Goal: Task Accomplishment & Management: Manage account settings

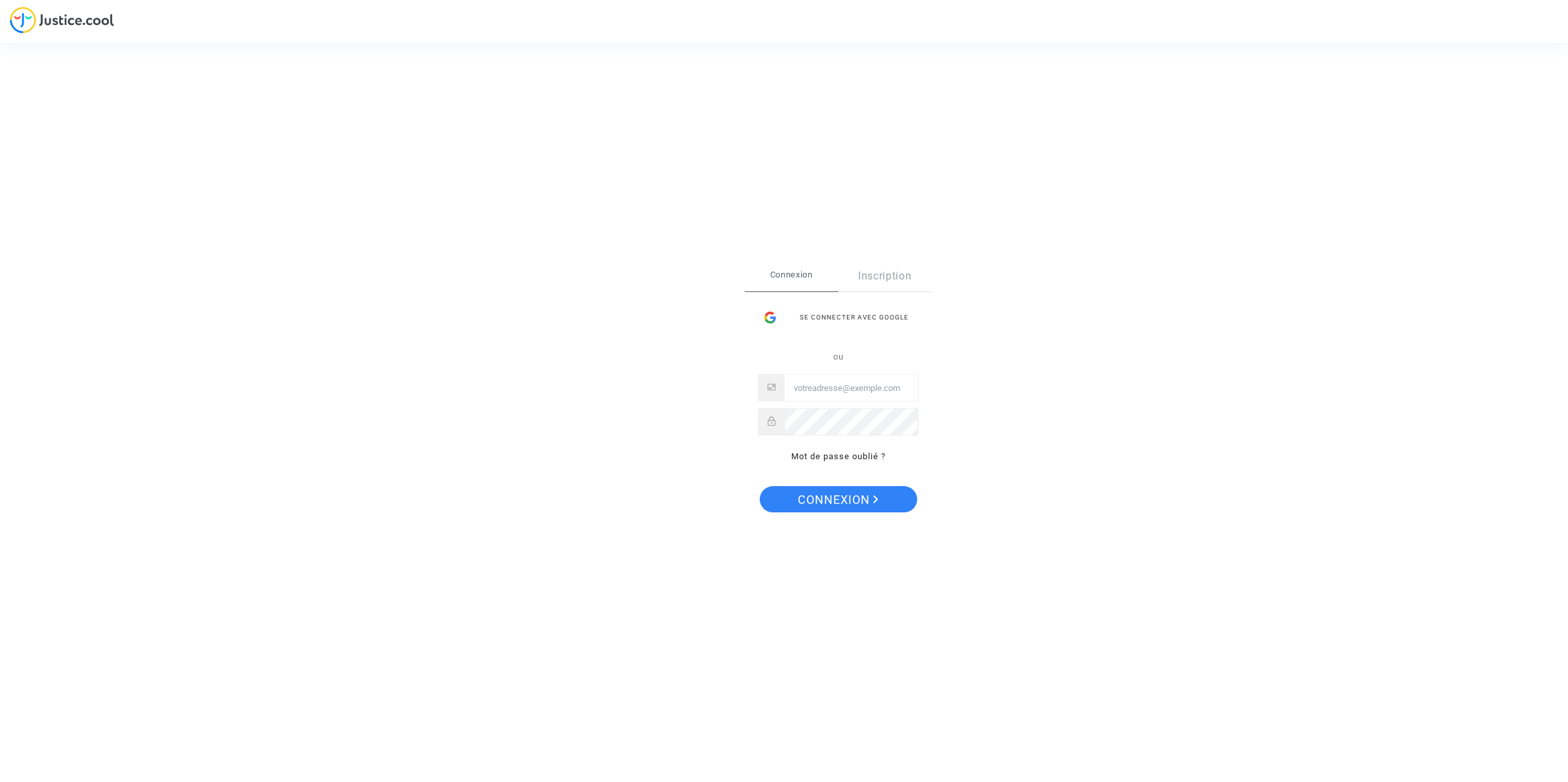
type input "[EMAIL_ADDRESS][DOMAIN_NAME]"
click at [884, 503] on button "Connexion" at bounding box center [838, 499] width 157 height 26
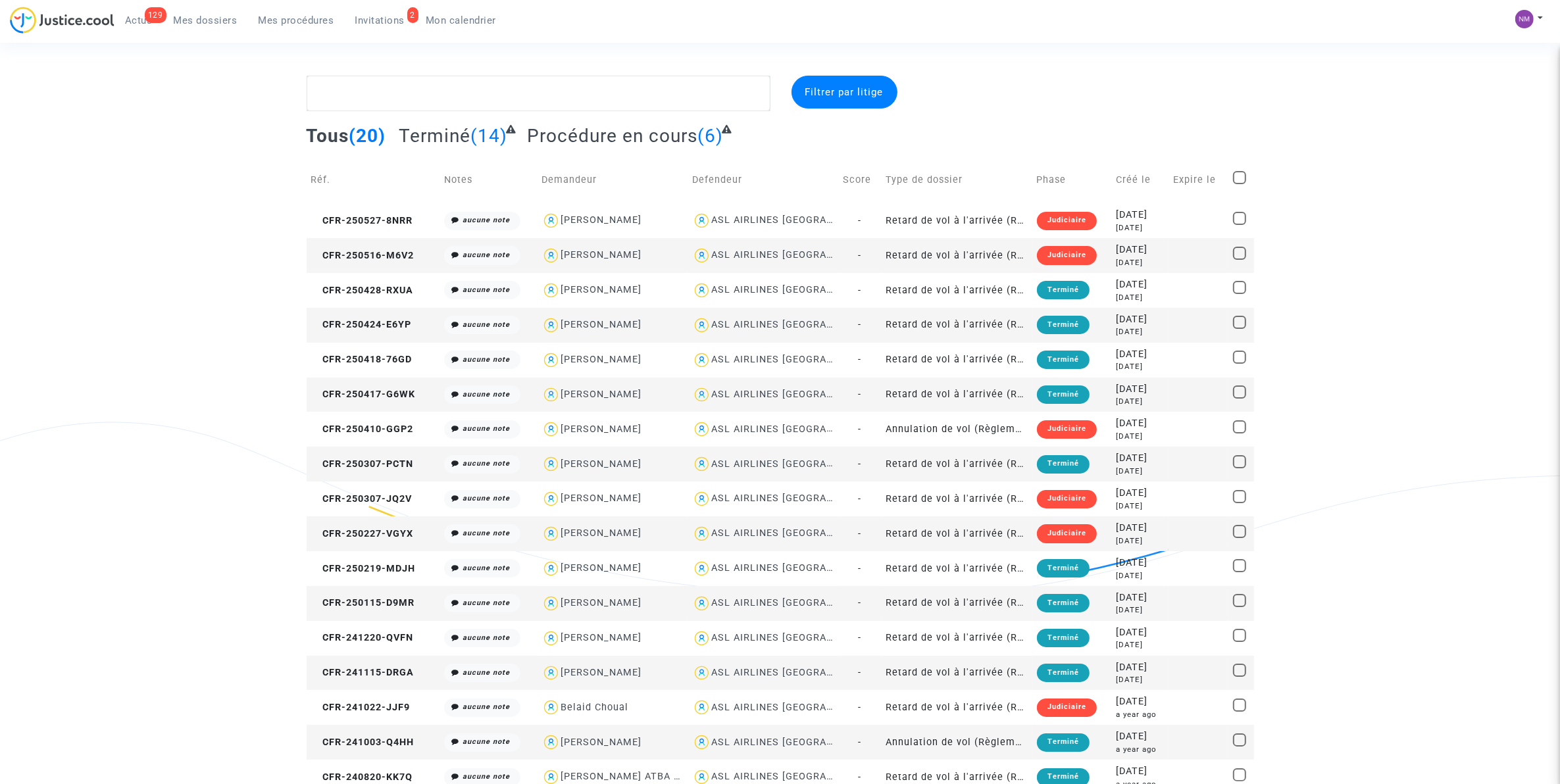
click at [380, 11] on link "2 Invitations" at bounding box center [380, 21] width 71 height 20
